Goal: Information Seeking & Learning: Learn about a topic

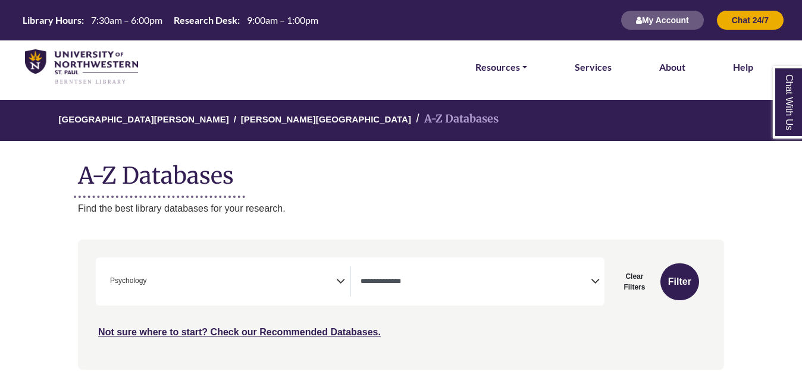
select select "Database Types Filter"
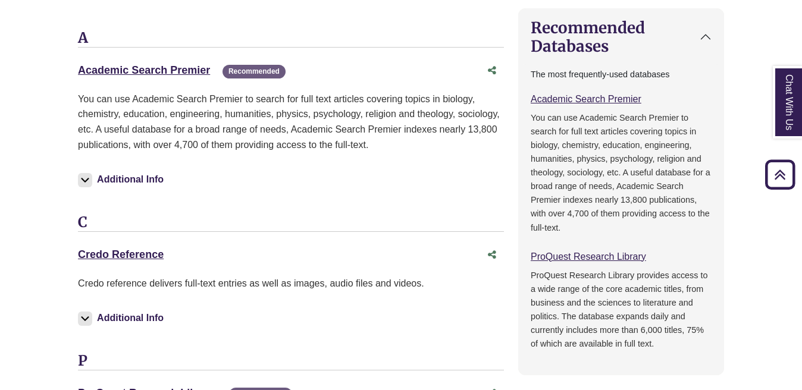
scroll to position [802, 0]
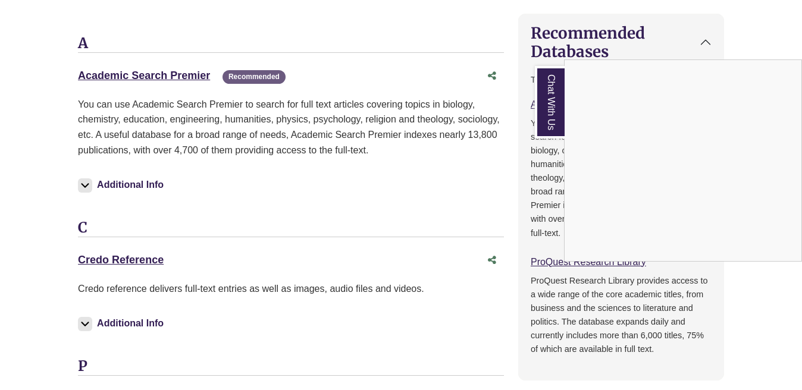
click at [201, 74] on div "Chat With Us" at bounding box center [401, 195] width 802 height 390
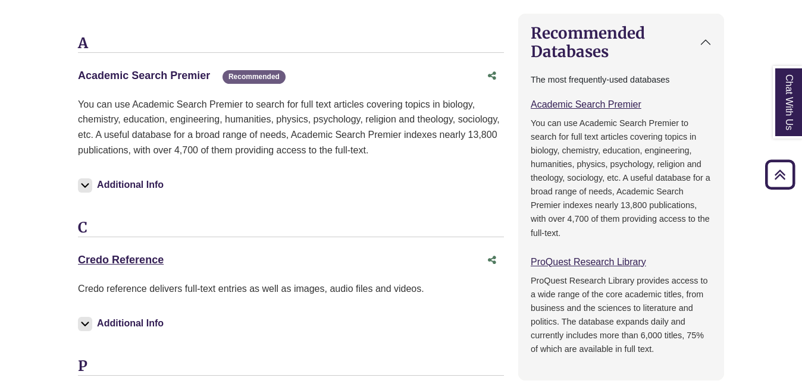
click at [201, 74] on link "Academic Search Premier This link opens in a new window" at bounding box center [144, 76] width 132 height 12
click at [182, 77] on link "Academic Search Premier This link opens in a new window" at bounding box center [144, 76] width 132 height 12
click at [180, 78] on link "Academic Search Premier This link opens in a new window" at bounding box center [144, 76] width 132 height 12
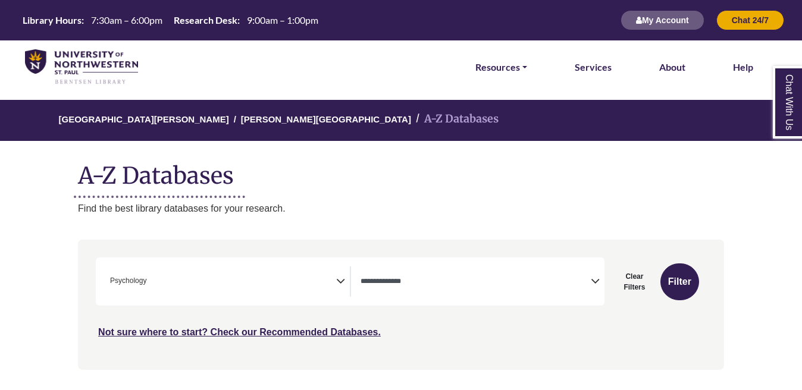
select select "Database Types Filter"
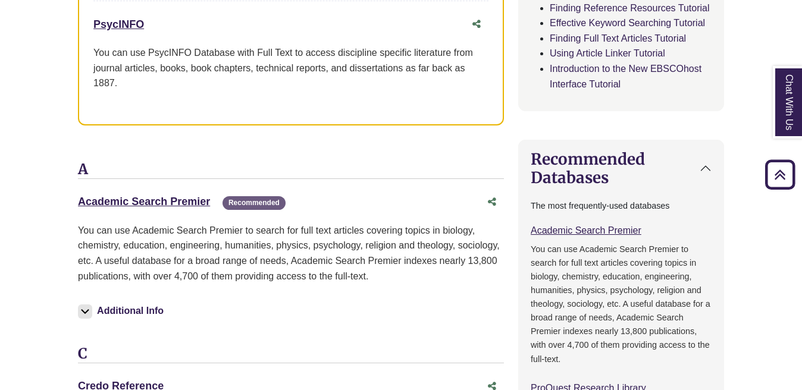
scroll to position [637, 0]
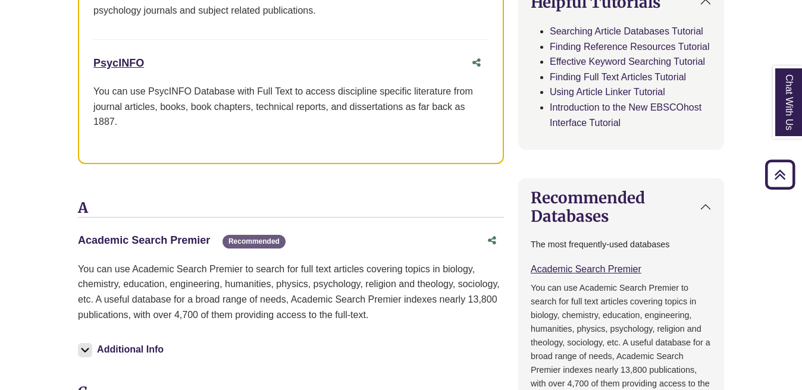
click at [143, 238] on link "Academic Search Premier This link opens in a new window" at bounding box center [144, 240] width 132 height 12
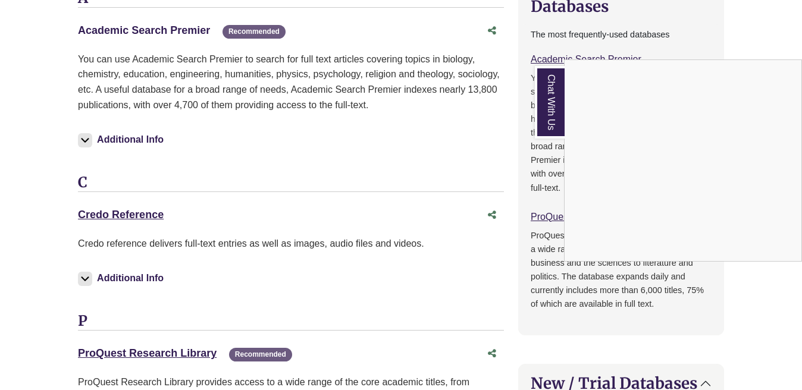
scroll to position [826, 0]
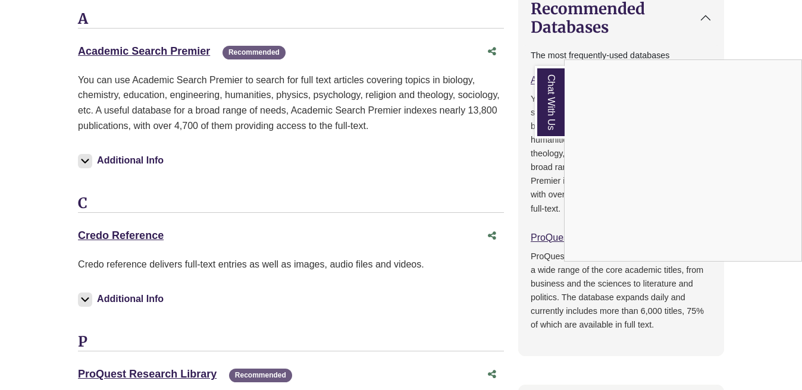
click at [199, 48] on div "Chat With Us" at bounding box center [401, 195] width 802 height 390
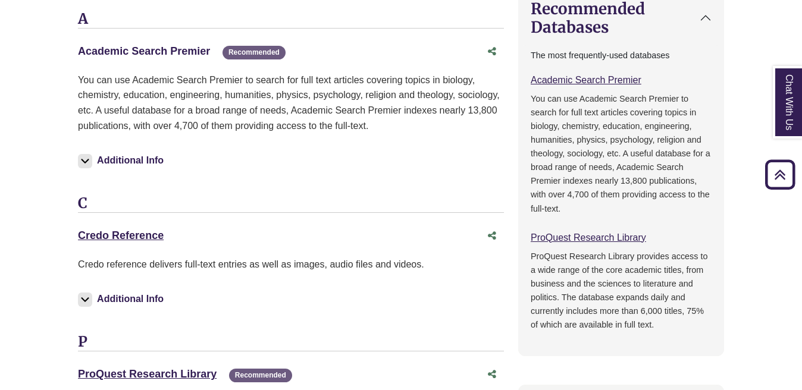
click at [199, 48] on link "Academic Search Premier This link opens in a new window" at bounding box center [144, 51] width 132 height 12
click at [786, 111] on link "Chat With Us" at bounding box center [788, 102] width 30 height 73
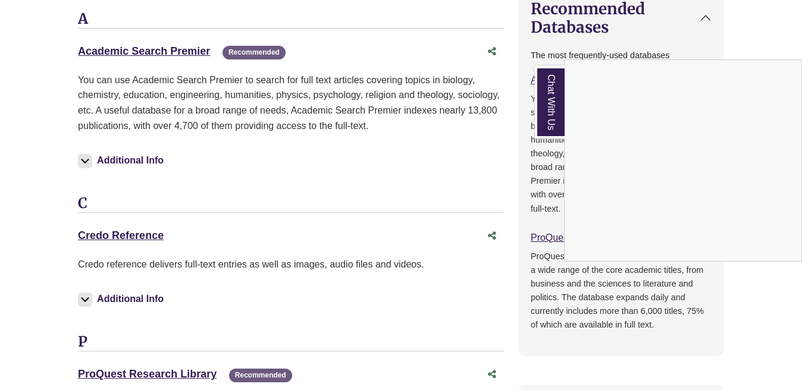
click at [747, 315] on body "Skip to Main Content Library Hours: 7:30am – 6:00pm Research Desk: 9:00am – 1:0…" at bounding box center [401, 283] width 802 height 2218
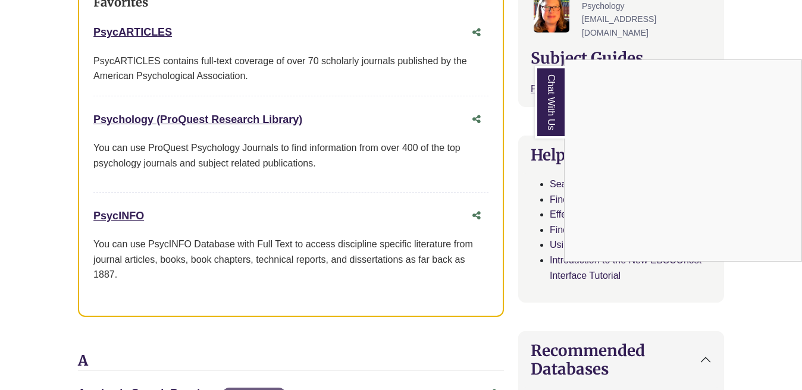
scroll to position [469, 0]
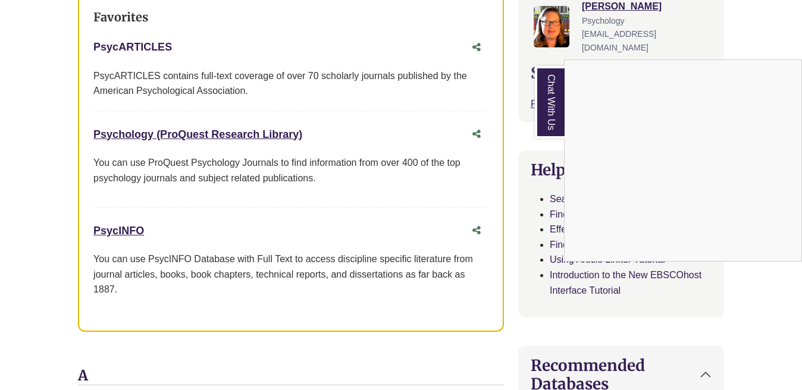
click at [142, 44] on link "PsycARTICLES This link opens in a new window" at bounding box center [132, 47] width 79 height 12
